Goal: Transaction & Acquisition: Purchase product/service

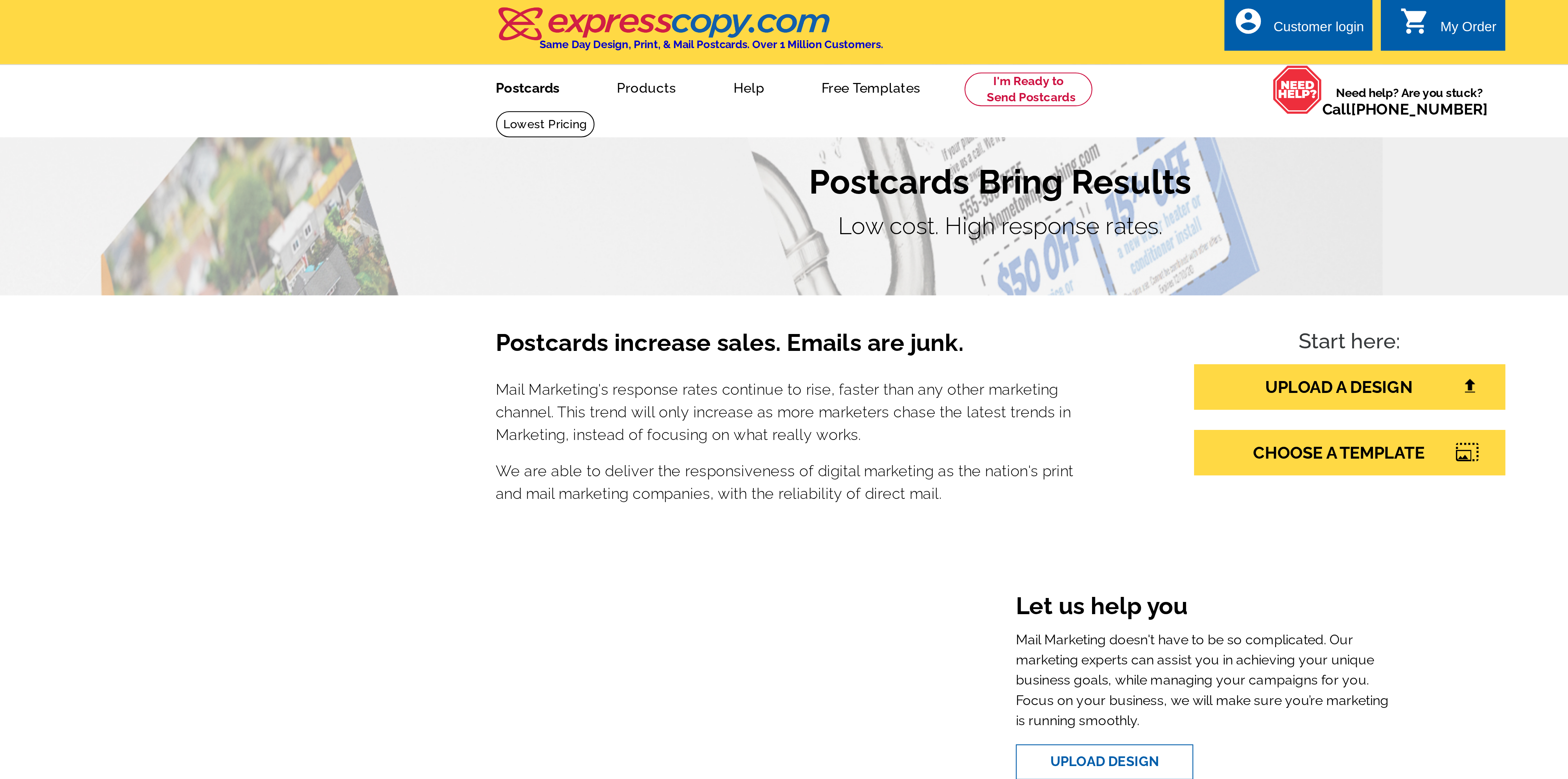
click at [587, 39] on link "Postcards" at bounding box center [582, 37] width 50 height 17
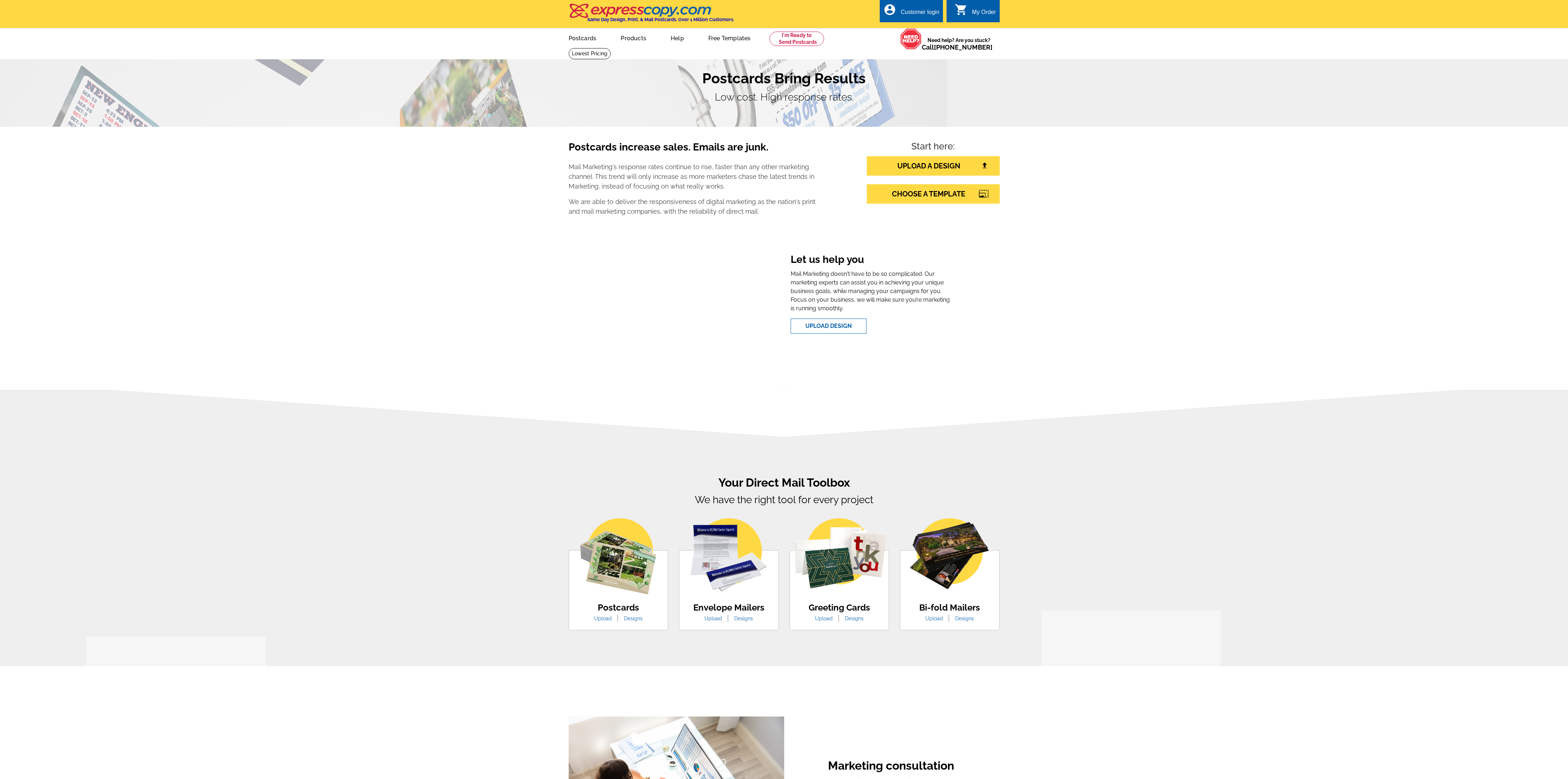
click at [652, 90] on p "Low cost. High response rates." at bounding box center [784, 97] width 431 height 15
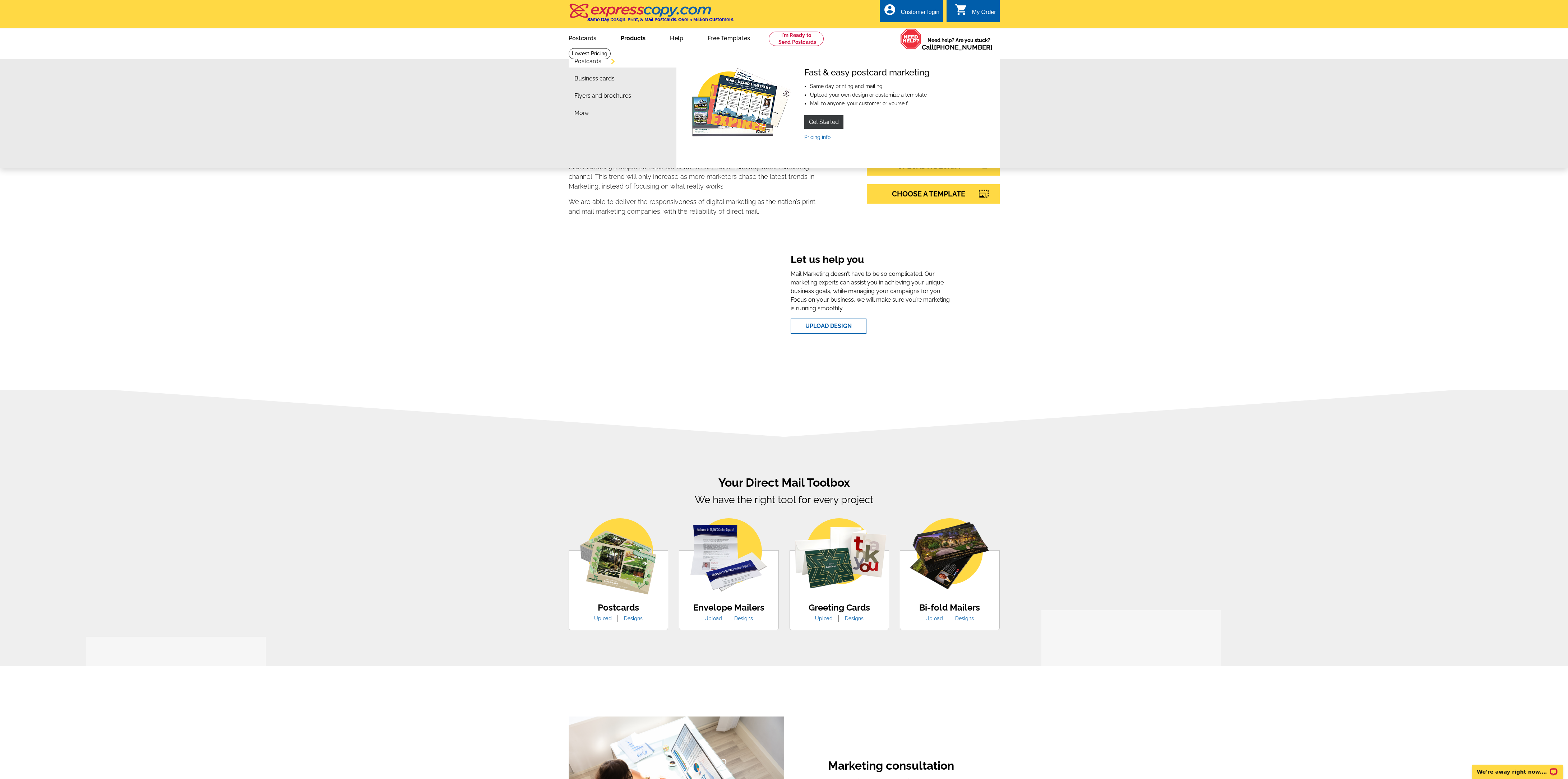
click at [633, 36] on link "Products" at bounding box center [633, 37] width 48 height 17
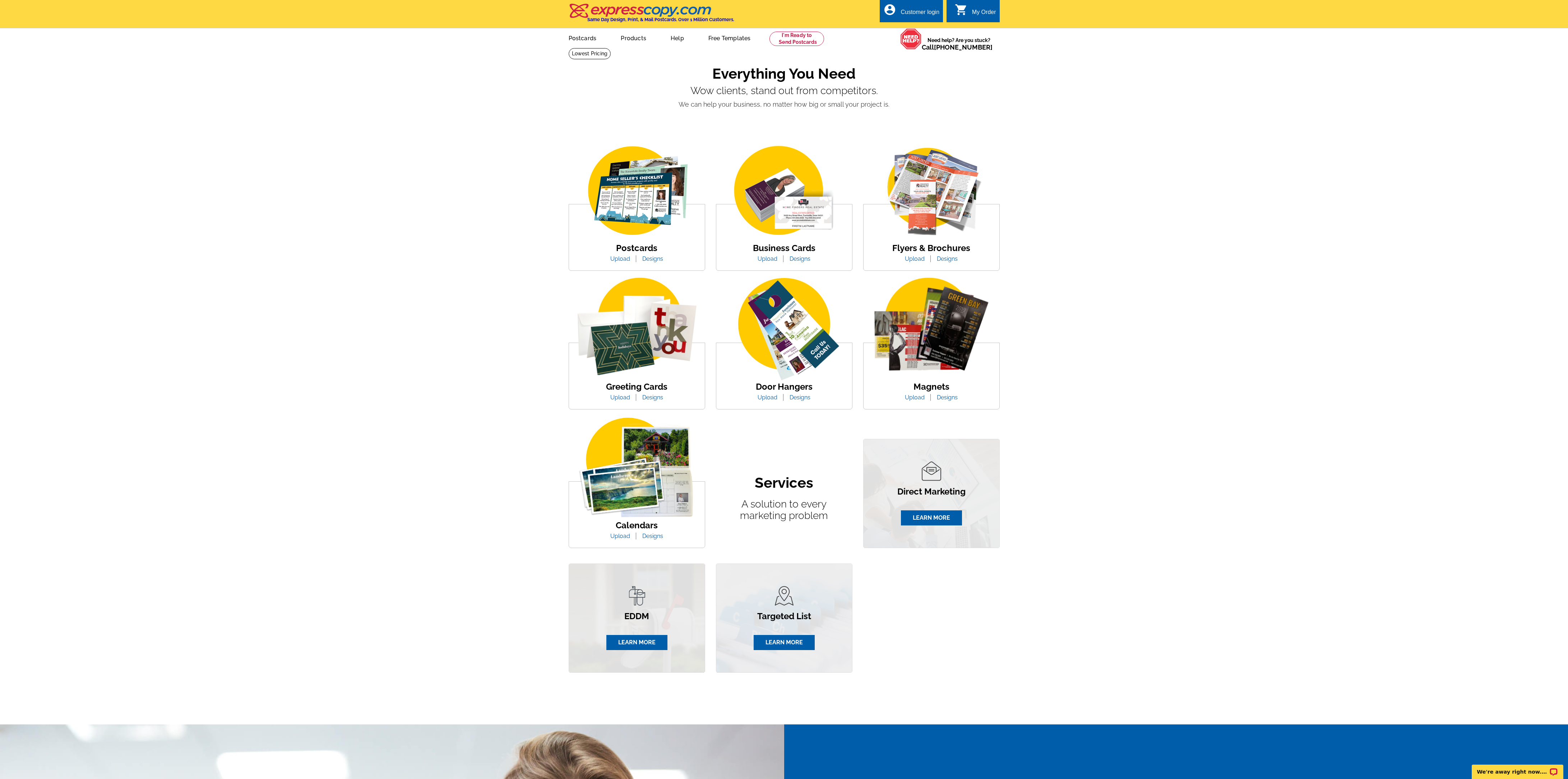
scroll to position [5, 0]
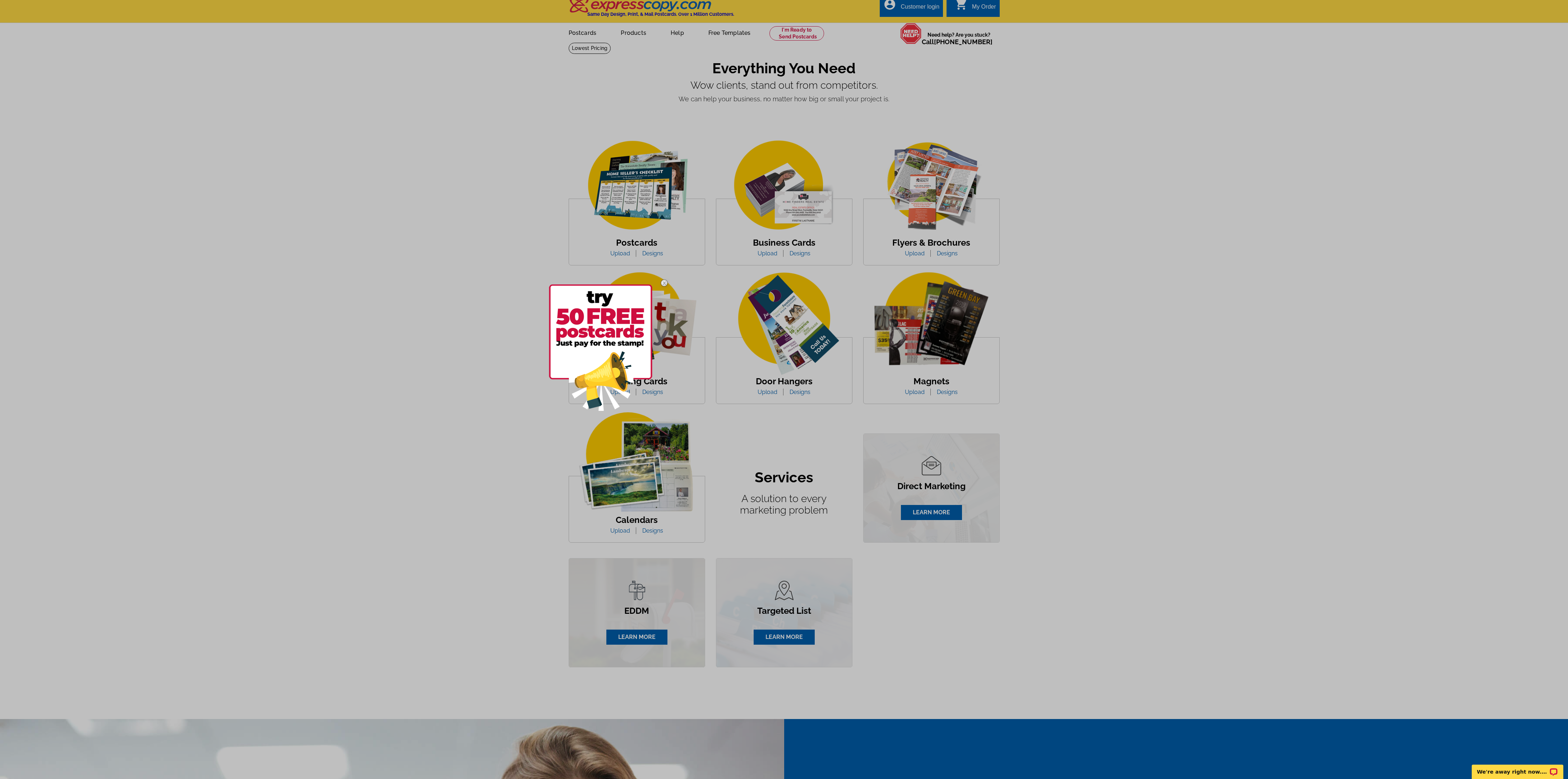
click at [1370, 165] on div at bounding box center [784, 390] width 1568 height 779
click at [632, 185] on div at bounding box center [784, 390] width 1568 height 779
click at [468, 321] on div at bounding box center [784, 390] width 1568 height 779
click at [626, 221] on div at bounding box center [784, 390] width 1568 height 779
click at [626, 221] on div at bounding box center [784, 390] width 1568 height 779
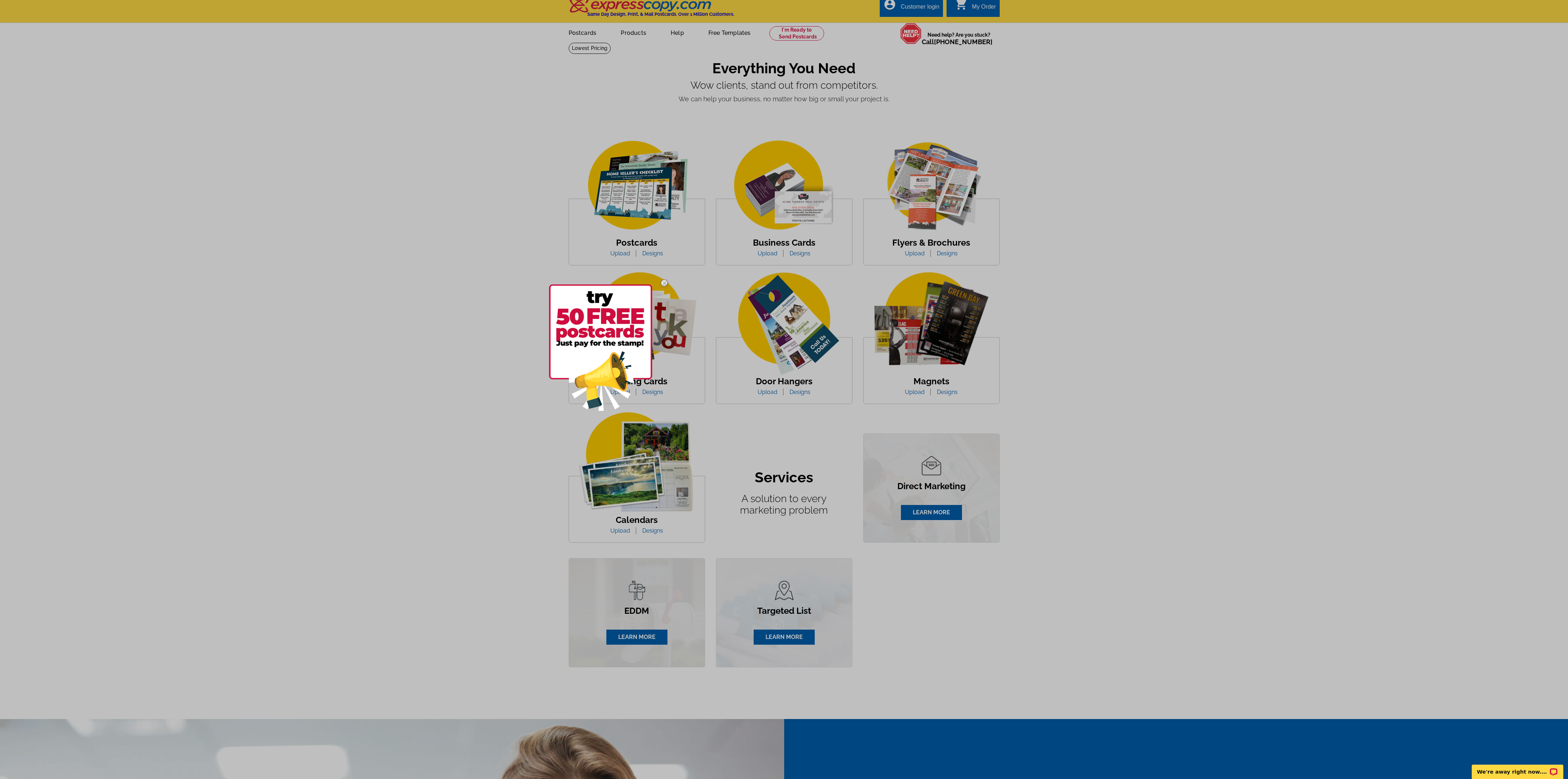
click at [347, 231] on div at bounding box center [784, 390] width 1568 height 779
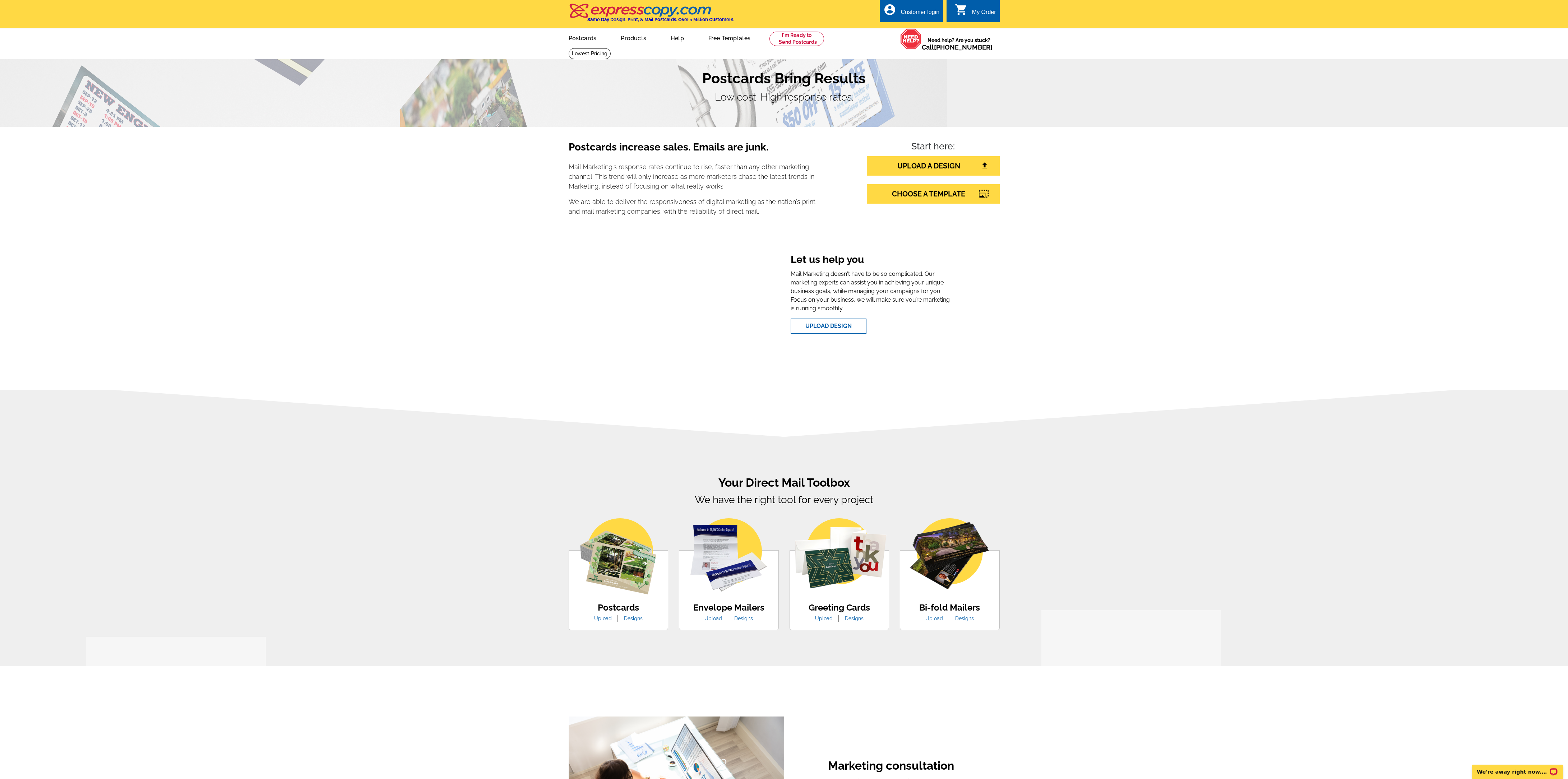
click at [618, 594] on img at bounding box center [618, 556] width 76 height 76
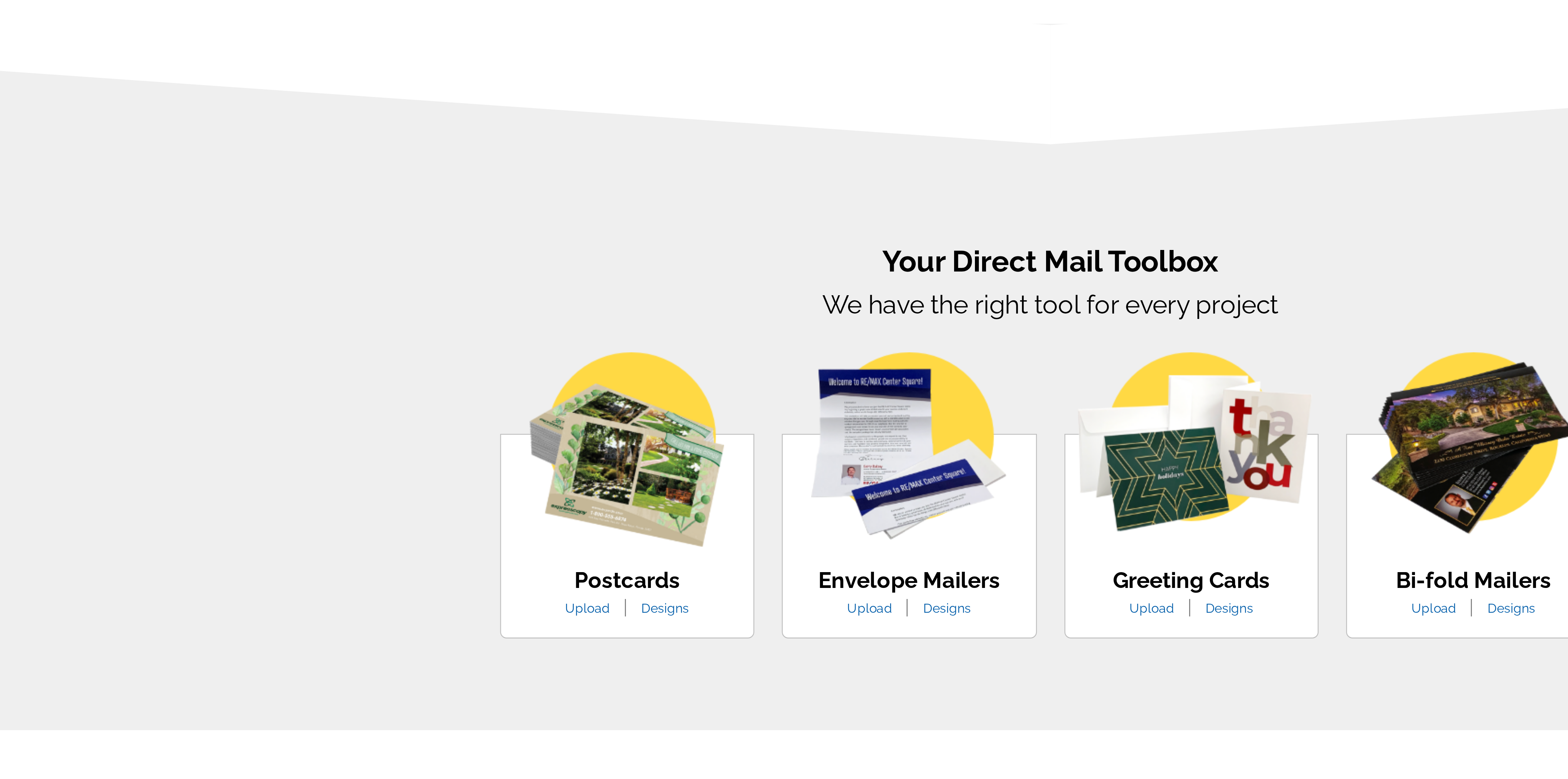
click at [630, 617] on link "Designs" at bounding box center [633, 618] width 29 height 6
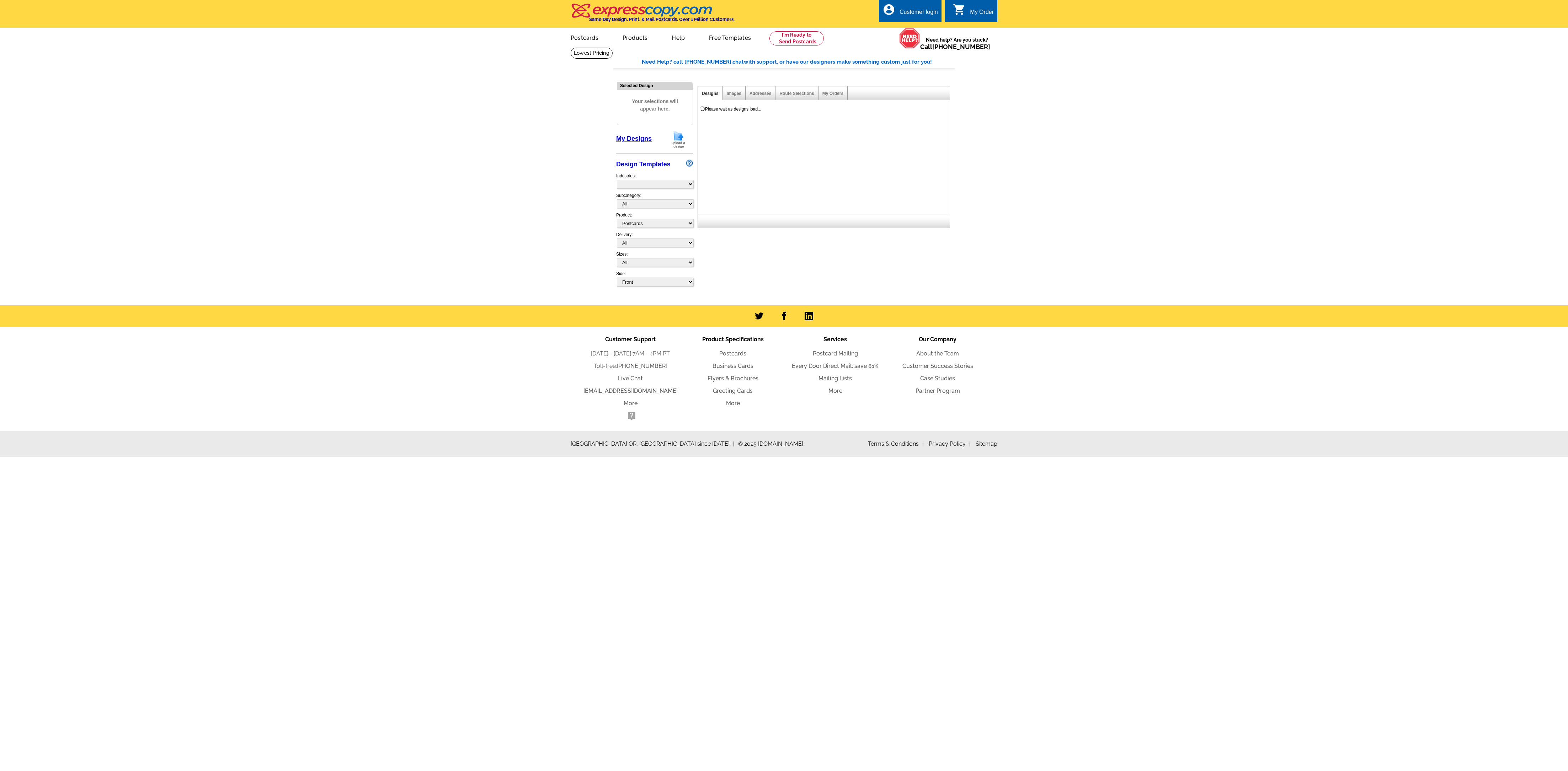
select select "1"
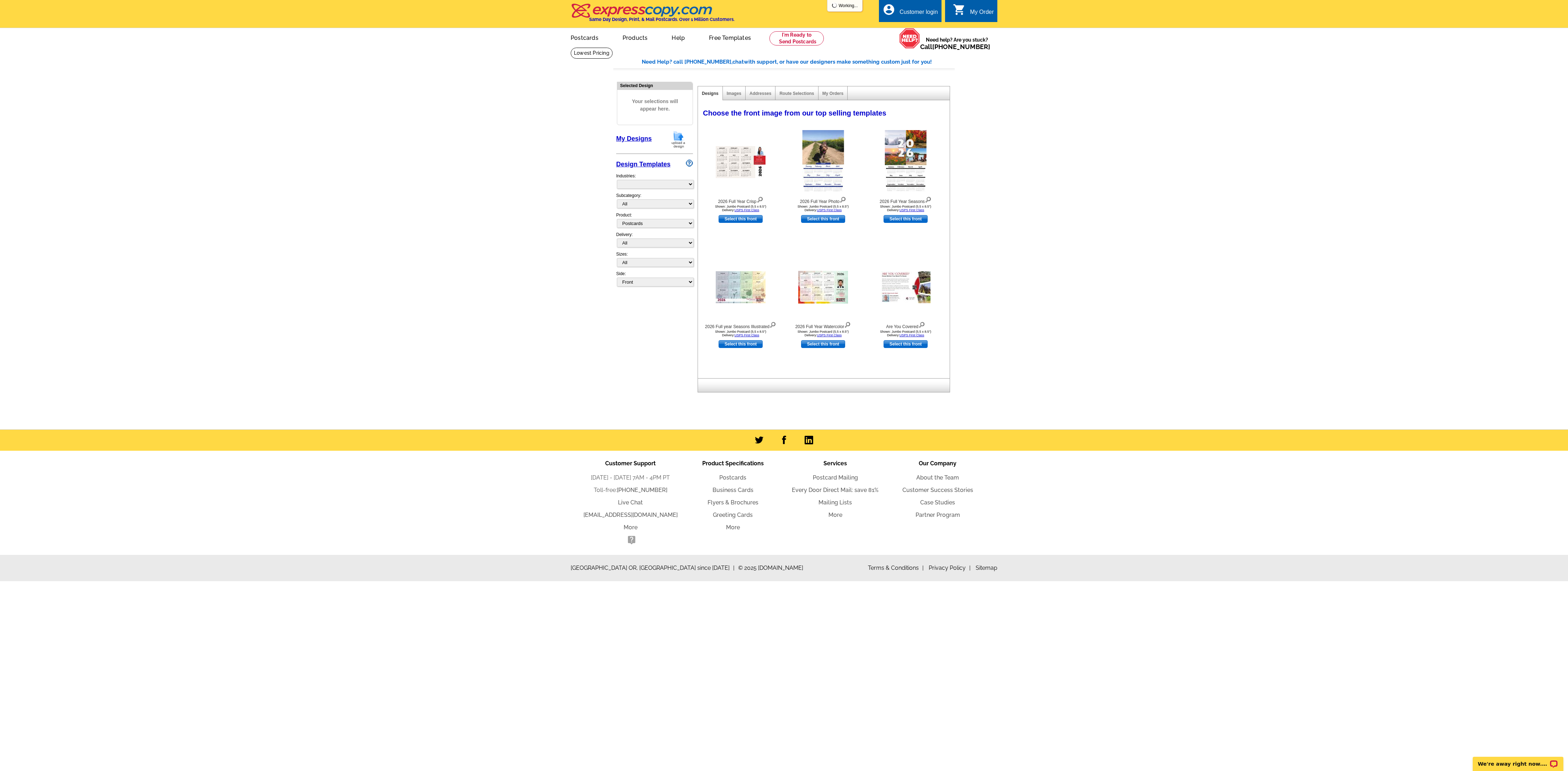
select select "971"
